Goal: Task Accomplishment & Management: Use online tool/utility

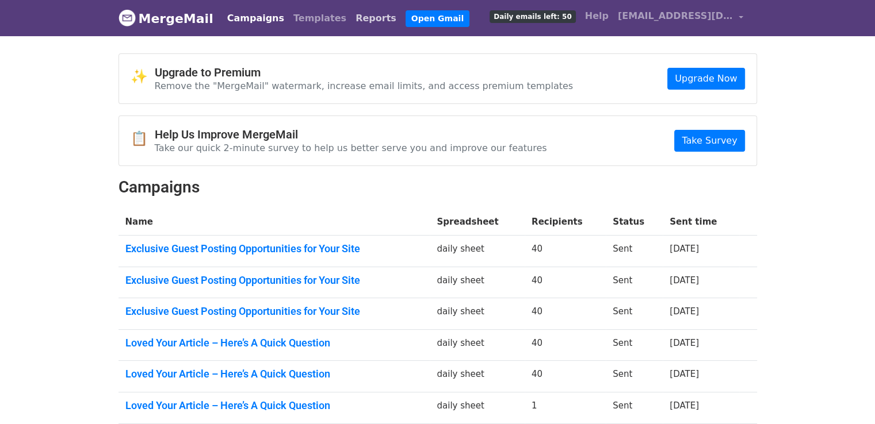
click at [351, 14] on link "Reports" at bounding box center [376, 18] width 50 height 23
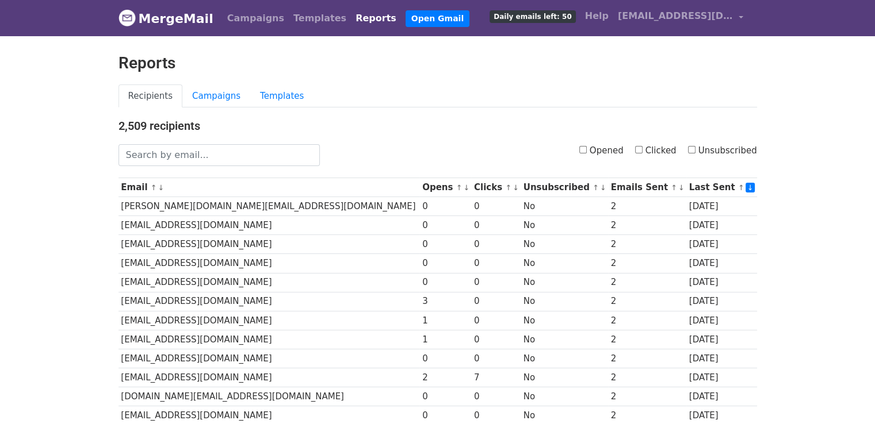
click at [642, 151] on input "Clicked" at bounding box center [638, 149] width 7 height 7
checkbox input "true"
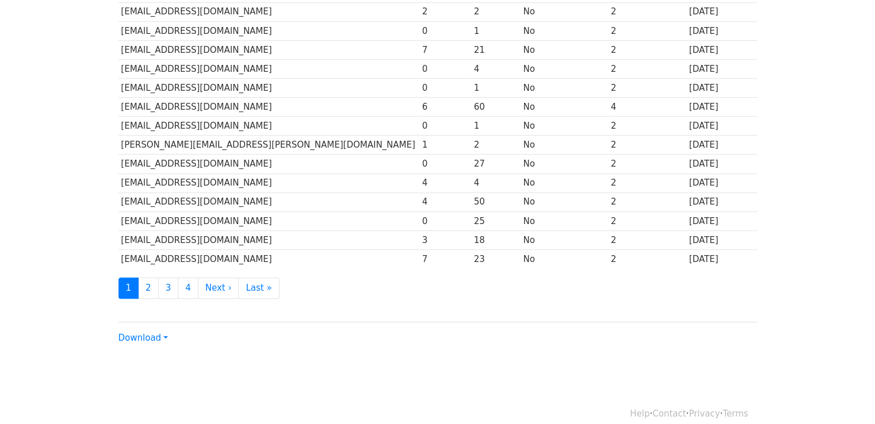
scroll to position [508, 0]
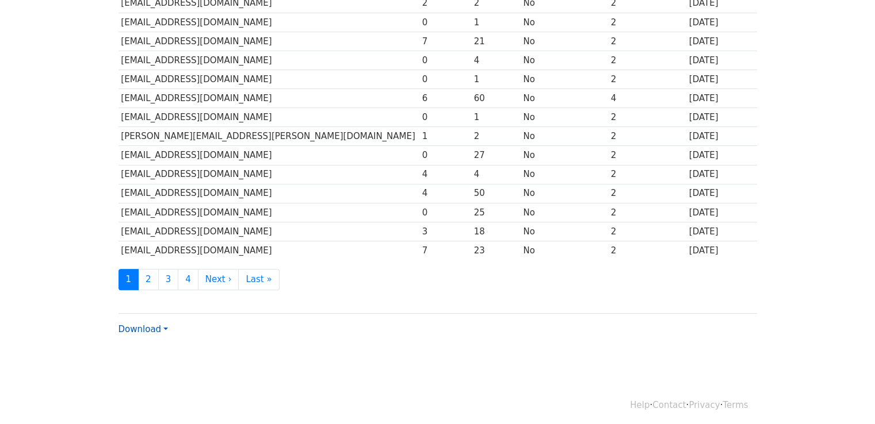
click at [138, 324] on link "Download" at bounding box center [142, 329] width 49 height 10
click at [144, 346] on link "CSV" at bounding box center [164, 351] width 91 height 18
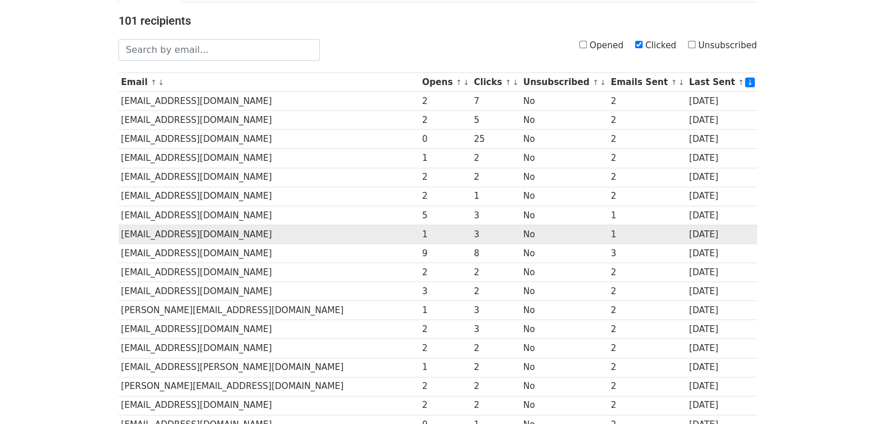
scroll to position [0, 0]
